Goal: Transaction & Acquisition: Purchase product/service

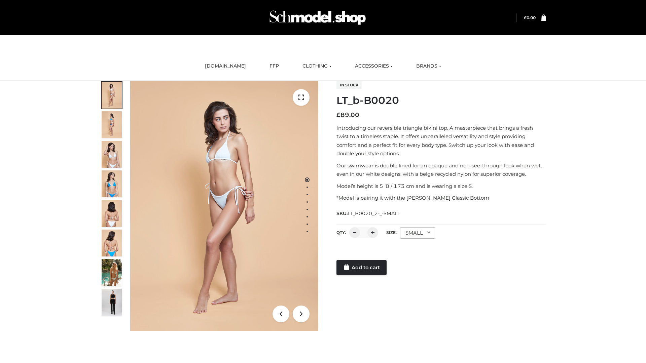
click at [362, 268] on link "Add to cart" at bounding box center [361, 267] width 50 height 15
